Goal: Information Seeking & Learning: Understand process/instructions

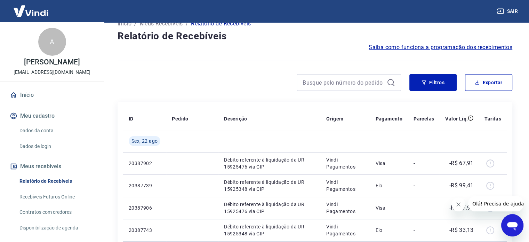
scroll to position [35, 0]
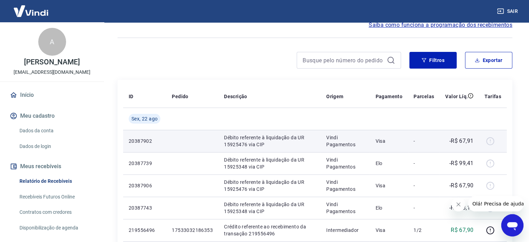
click at [492, 141] on div at bounding box center [492, 140] width 17 height 11
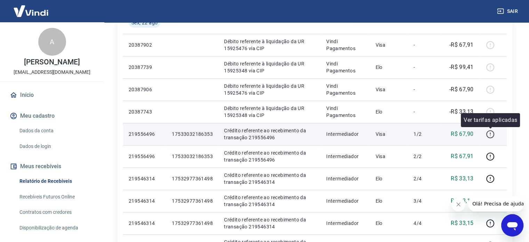
scroll to position [139, 0]
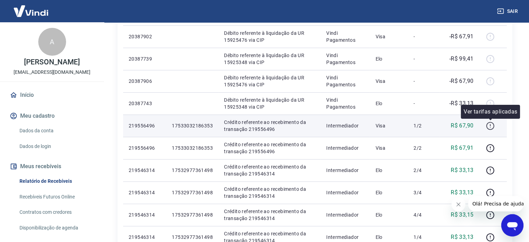
click at [490, 124] on icon "button" at bounding box center [489, 125] width 1 height 2
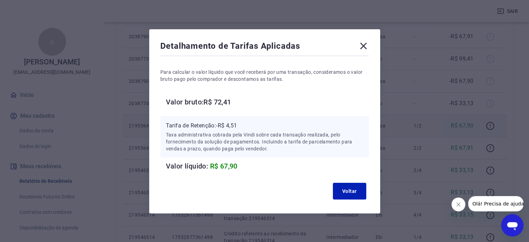
scroll to position [9, 0]
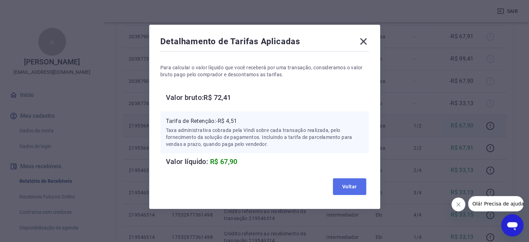
click at [356, 182] on button "Voltar" at bounding box center [349, 186] width 33 height 17
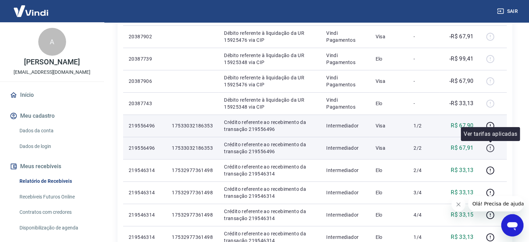
click at [493, 148] on icon "button" at bounding box center [490, 148] width 8 height 8
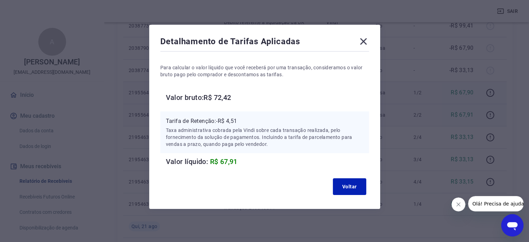
scroll to position [174, 0]
click at [353, 183] on button "Voltar" at bounding box center [349, 186] width 33 height 17
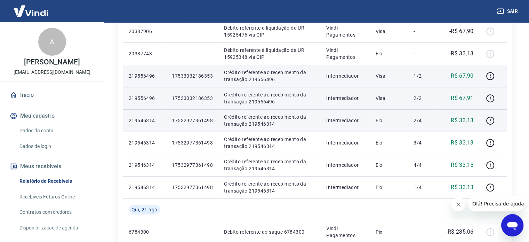
scroll to position [209, 0]
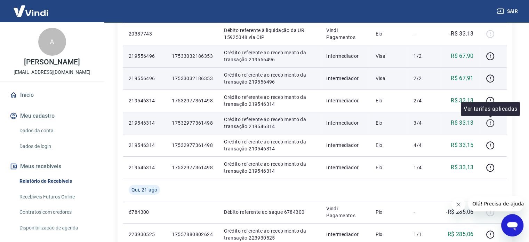
click at [492, 123] on icon "button" at bounding box center [489, 122] width 9 height 9
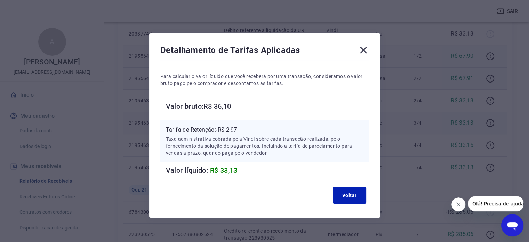
click at [360, 48] on icon at bounding box center [363, 50] width 7 height 7
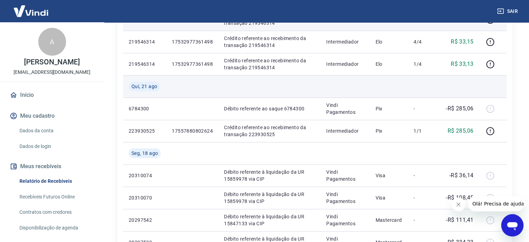
scroll to position [313, 0]
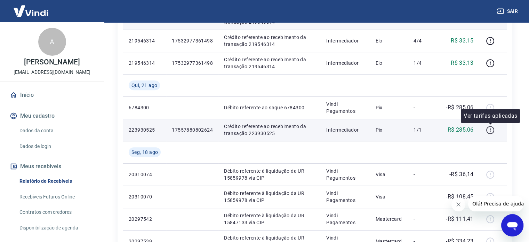
click at [489, 129] on icon "button" at bounding box center [489, 129] width 9 height 9
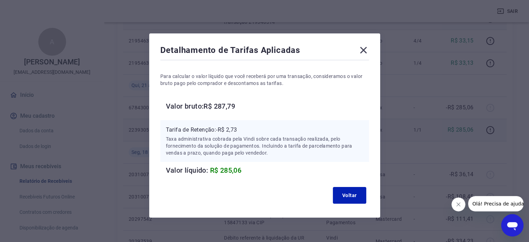
click at [364, 50] on icon at bounding box center [363, 49] width 11 height 11
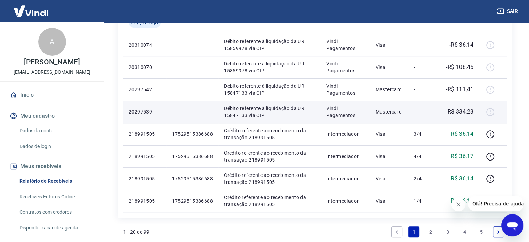
scroll to position [452, 0]
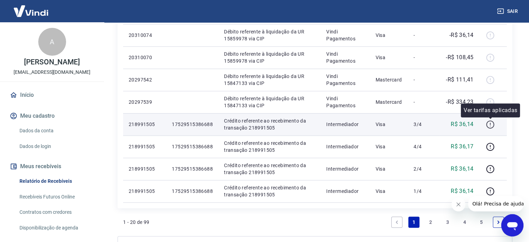
click at [488, 122] on icon "button" at bounding box center [489, 124] width 9 height 9
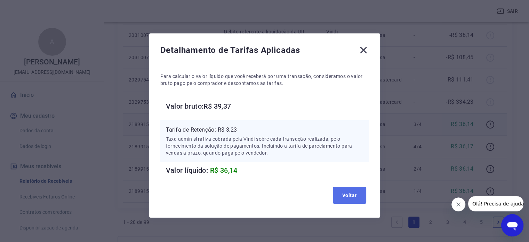
click at [345, 194] on button "Voltar" at bounding box center [349, 195] width 33 height 17
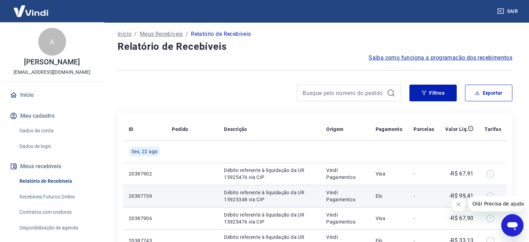
scroll to position [0, 0]
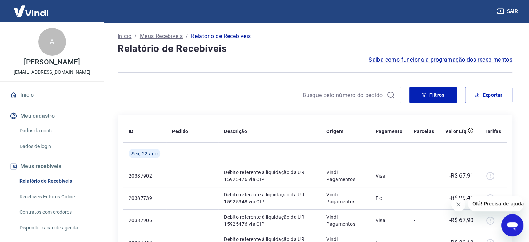
click at [403, 58] on span "Saiba como funciona a programação dos recebimentos" at bounding box center [440, 60] width 144 height 8
click at [511, 225] on icon "Abrir janela de mensagens" at bounding box center [512, 226] width 10 height 8
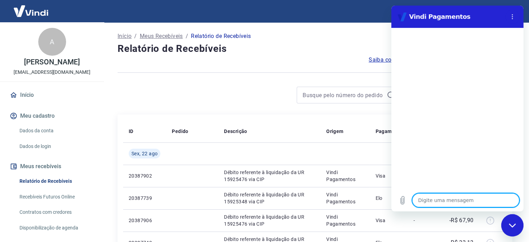
click at [436, 198] on textarea at bounding box center [465, 200] width 107 height 14
type textarea "o"
type textarea "x"
type textarea "ol"
type textarea "x"
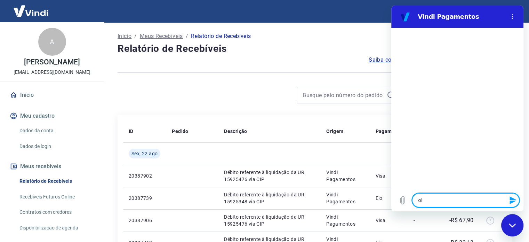
type textarea "olá"
type textarea "x"
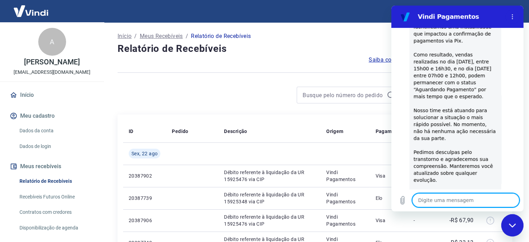
type textarea "x"
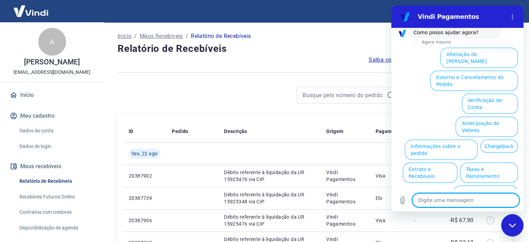
scroll to position [214, 0]
